Goal: Navigation & Orientation: Find specific page/section

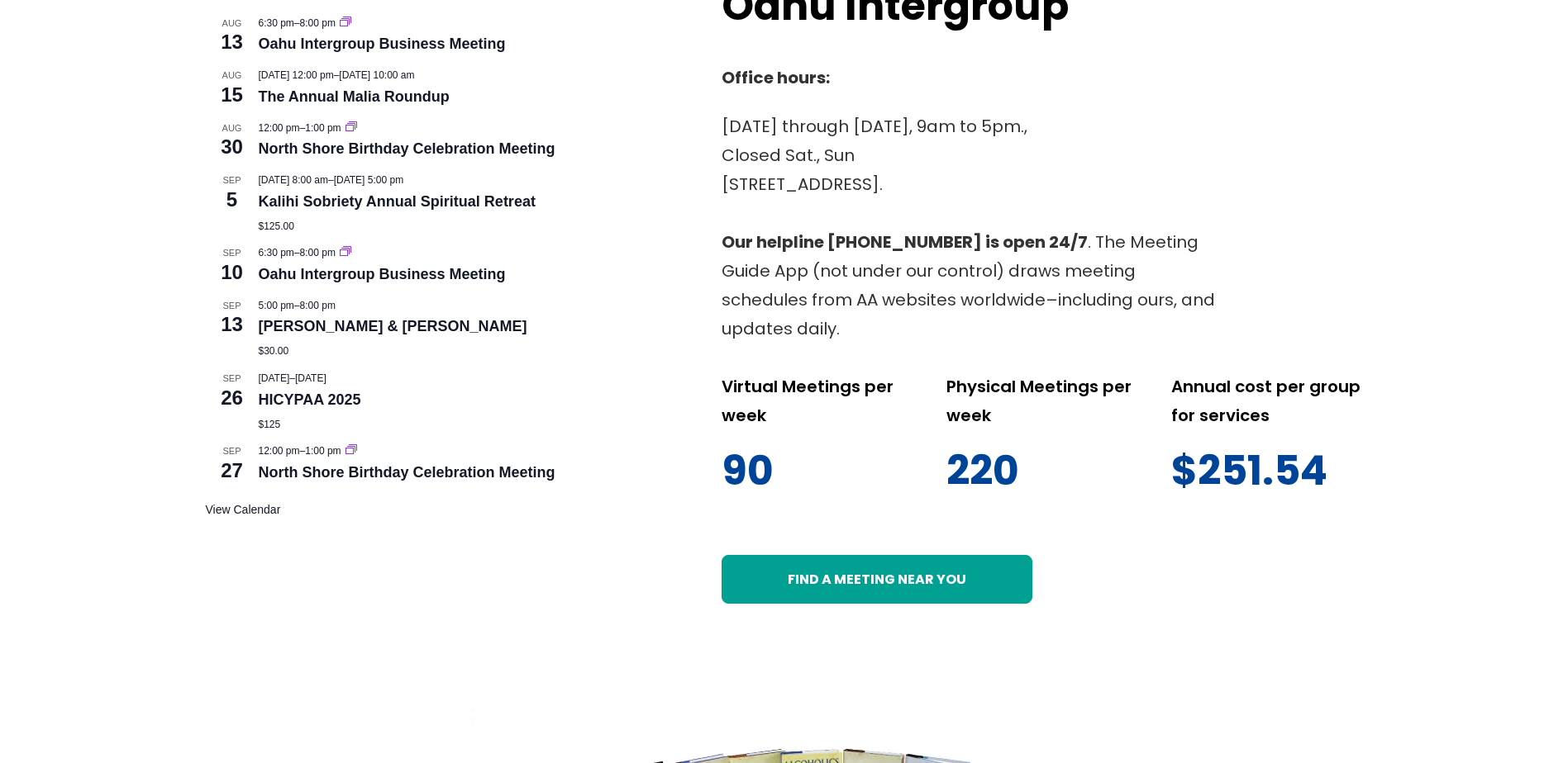
scroll to position [771, 0]
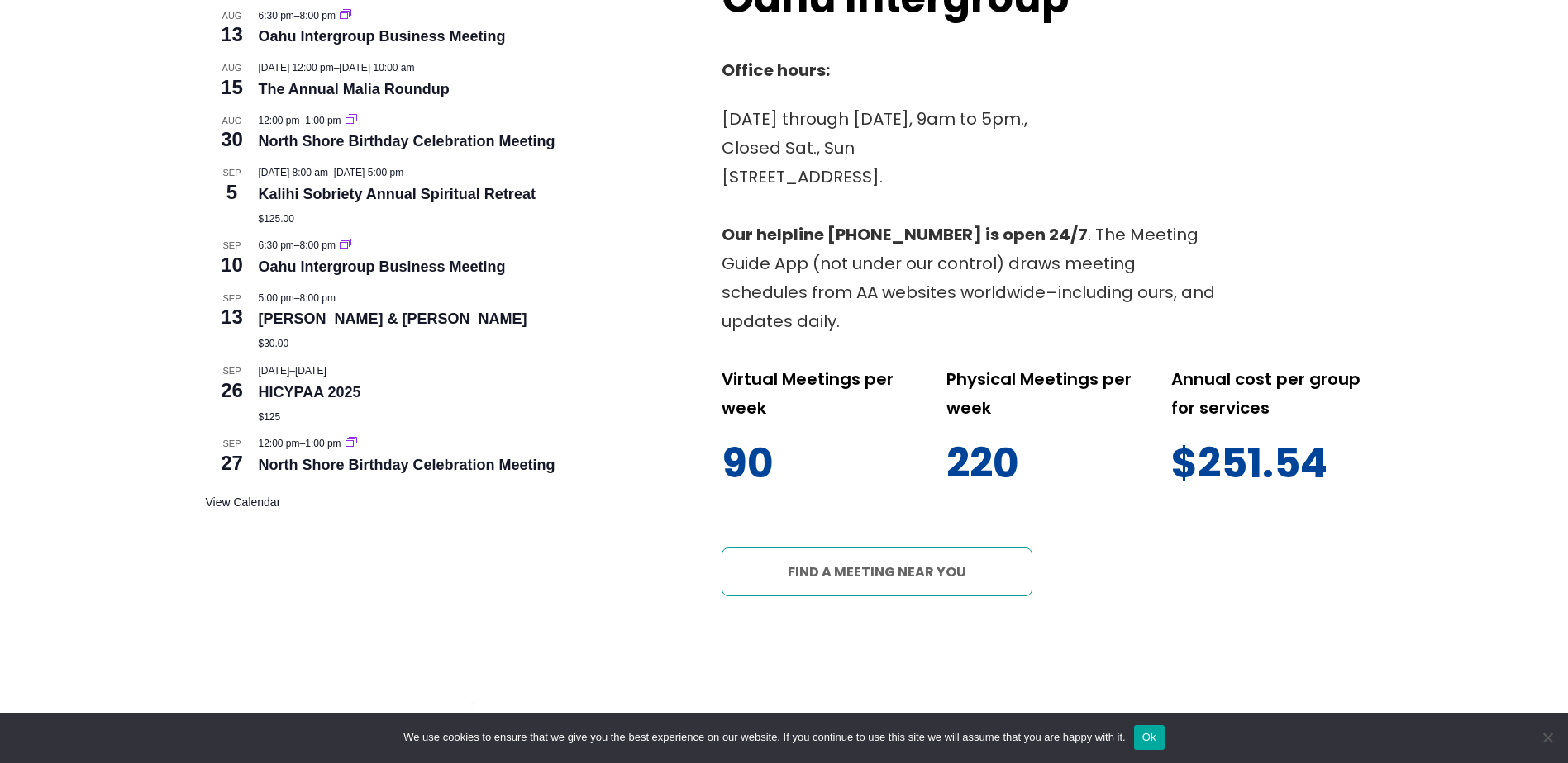
click at [880, 569] on link "Find a meeting near you" at bounding box center [877, 571] width 311 height 48
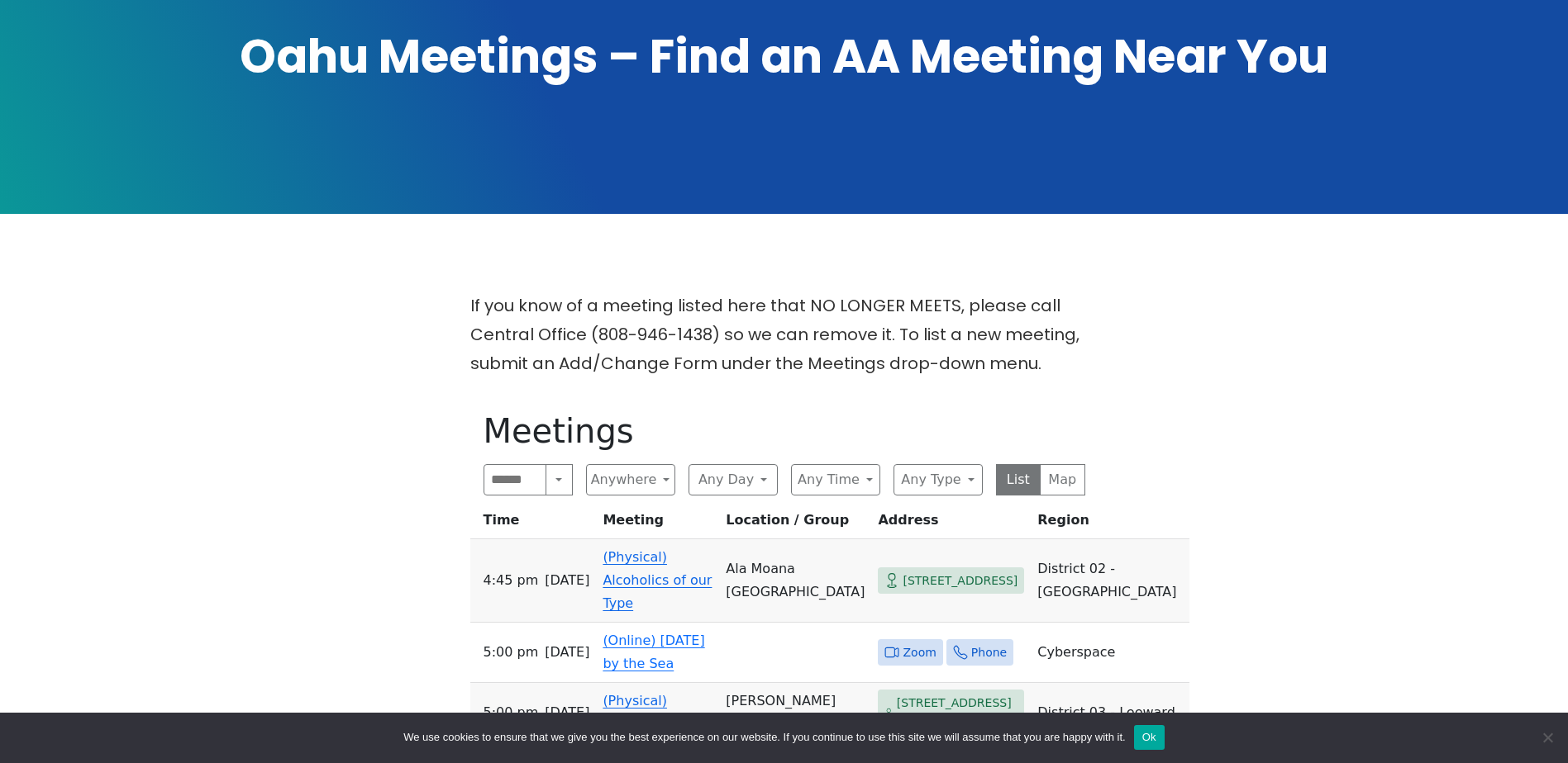
scroll to position [330, 0]
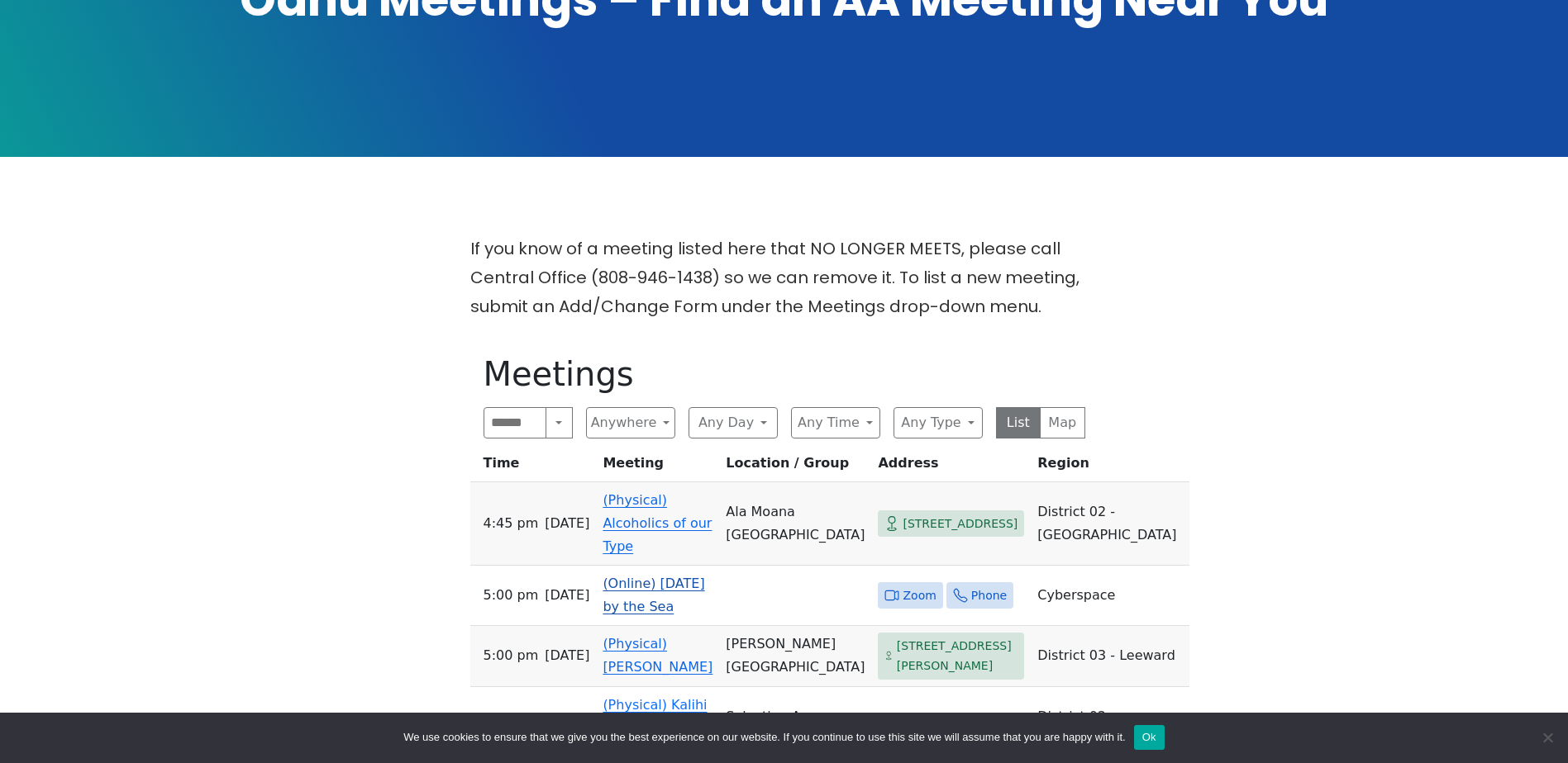
click at [672, 593] on link "(Online) Sunday by the Sea" at bounding box center [654, 595] width 102 height 39
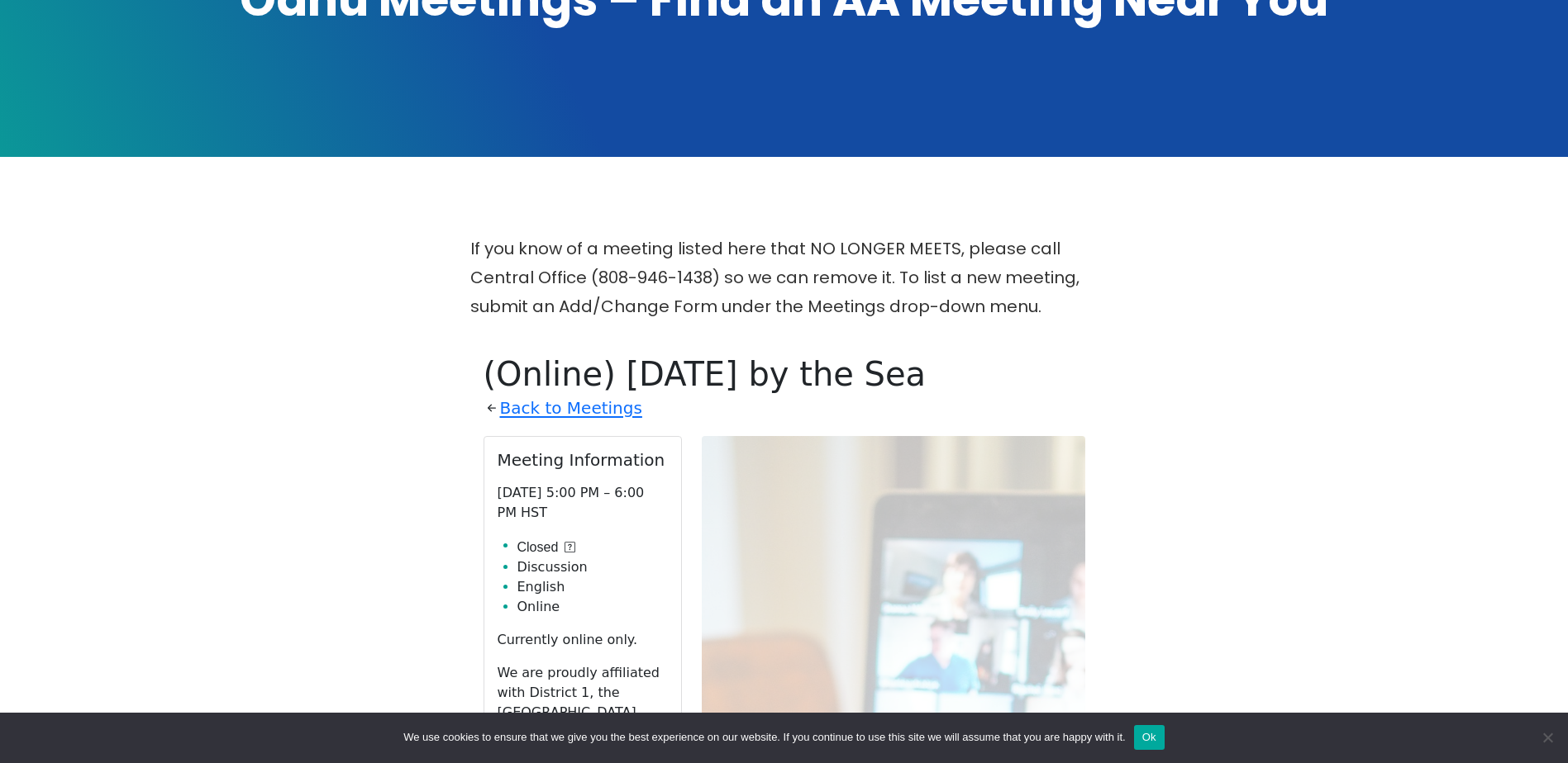
scroll to position [671, 0]
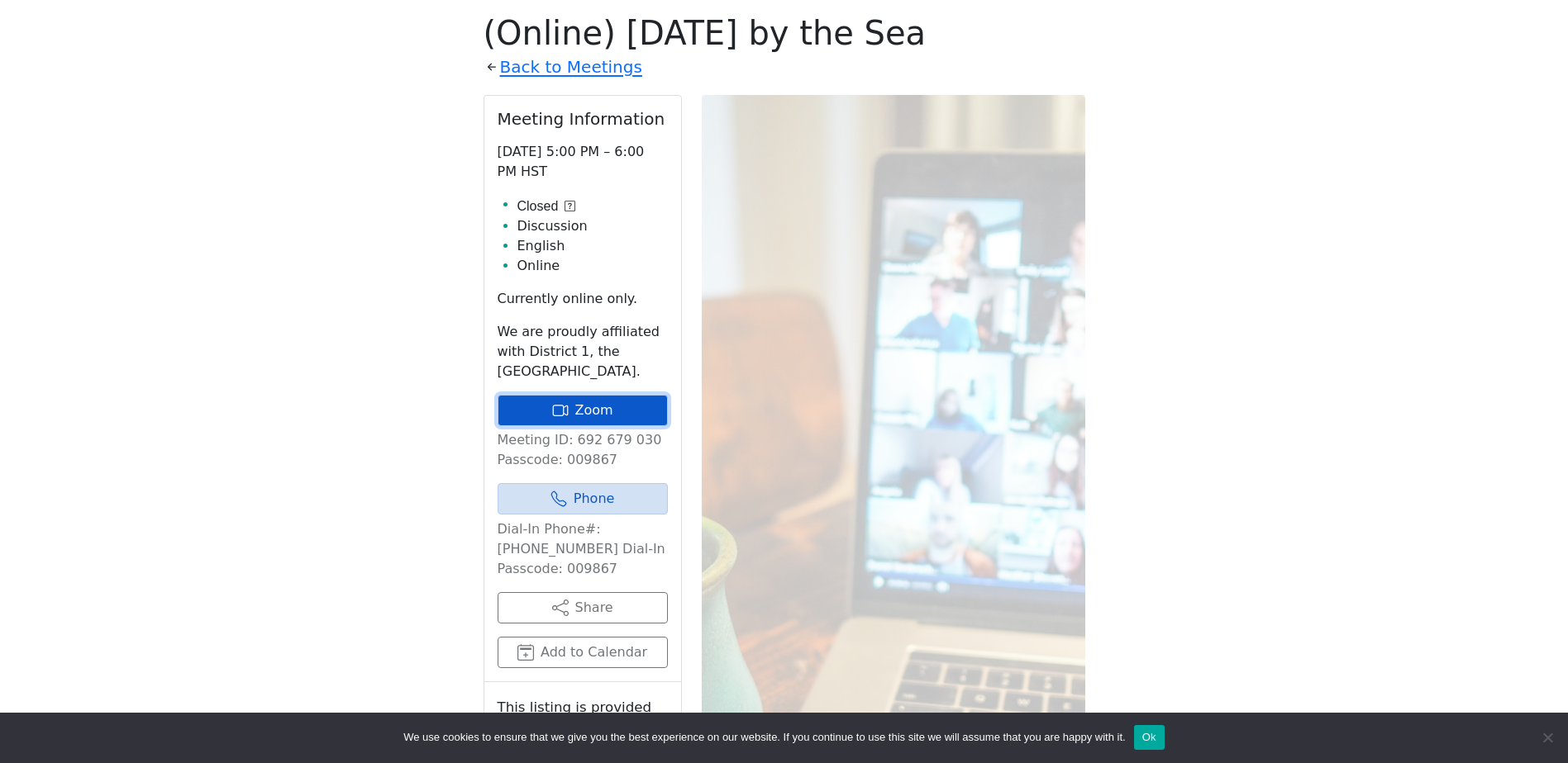
click at [588, 409] on link "Zoom" at bounding box center [582, 411] width 170 height 31
